Goal: Find specific page/section

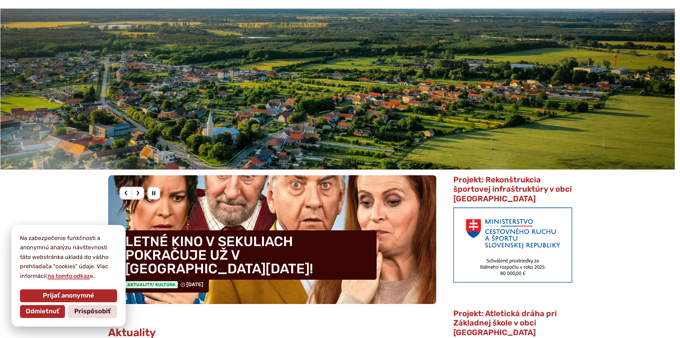
scroll to position [143, 0]
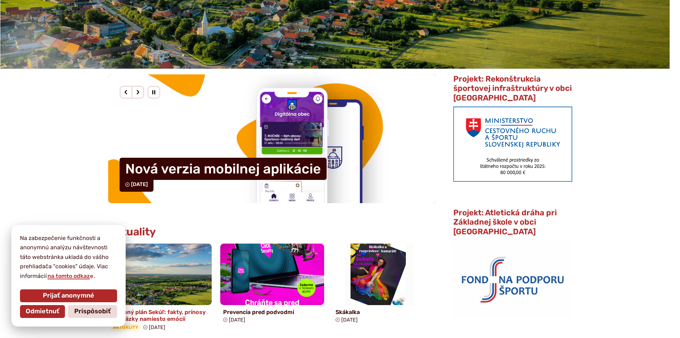
click at [173, 281] on img at bounding box center [159, 274] width 119 height 70
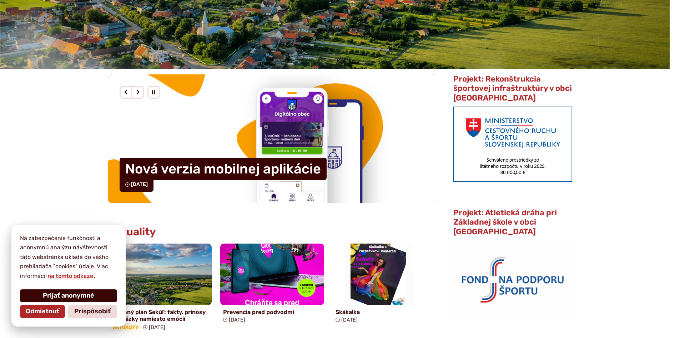
click at [50, 294] on span "Prijať anonymné" at bounding box center [68, 295] width 51 height 8
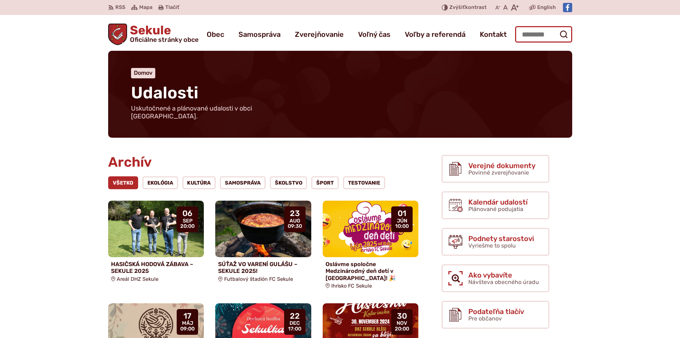
click at [524, 31] on input "Hľadať:" at bounding box center [543, 34] width 57 height 16
